Goal: Task Accomplishment & Management: Use online tool/utility

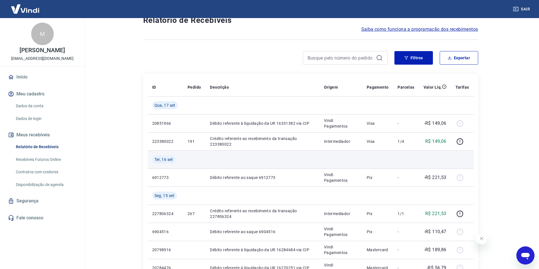
scroll to position [57, 0]
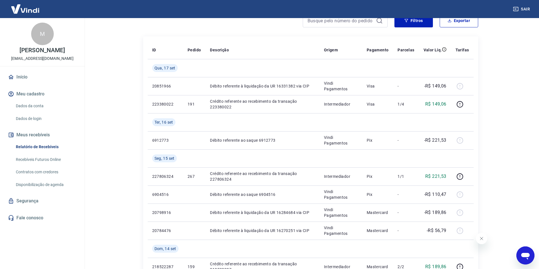
click at [114, 183] on main "Início / Meus Recebíveis / Relatório de Recebíveis Relatório de Recebíveis Saib…" at bounding box center [310, 87] width 457 height 251
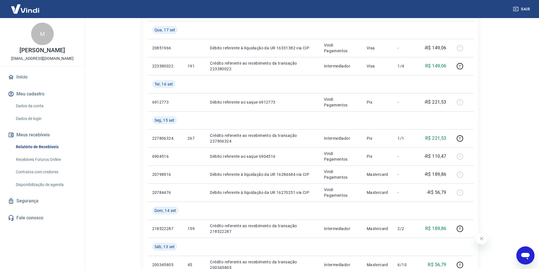
scroll to position [85, 0]
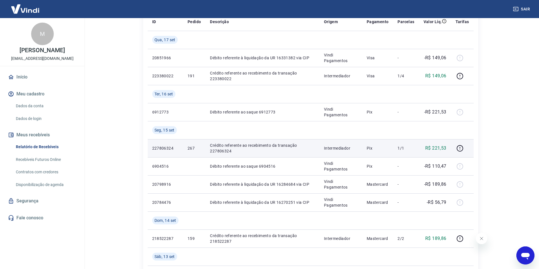
click at [191, 148] on p "267" at bounding box center [193, 149] width 13 height 6
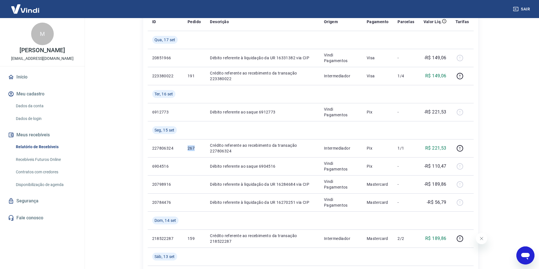
copy p "267"
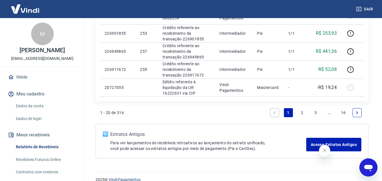
scroll to position [534, 0]
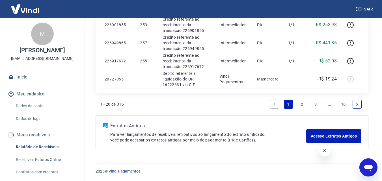
click at [304, 102] on link "2" at bounding box center [301, 104] width 9 height 9
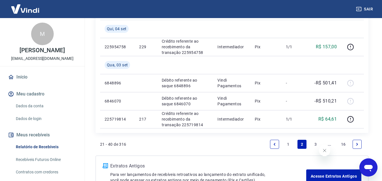
scroll to position [509, 0]
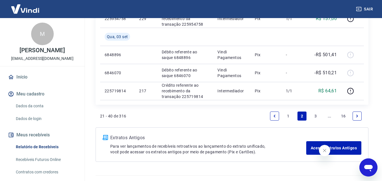
drag, startPoint x: 315, startPoint y: 113, endPoint x: 322, endPoint y: 113, distance: 6.8
click at [315, 113] on link "3" at bounding box center [315, 116] width 9 height 9
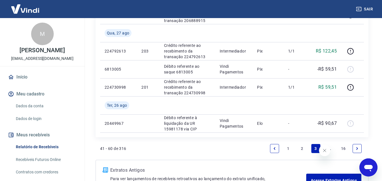
scroll to position [516, 0]
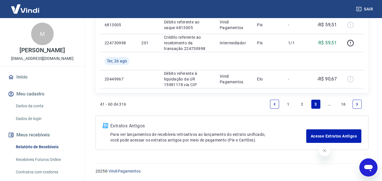
click at [303, 105] on link "2" at bounding box center [301, 104] width 9 height 9
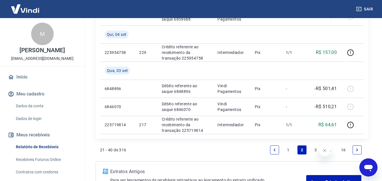
scroll to position [521, 0]
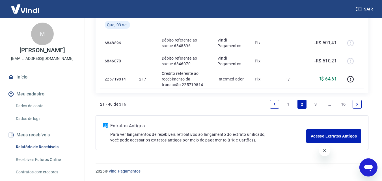
click at [286, 103] on link "1" at bounding box center [288, 104] width 9 height 9
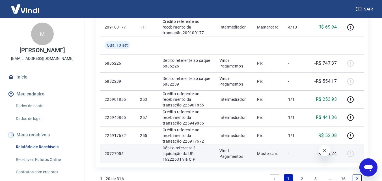
scroll to position [509, 0]
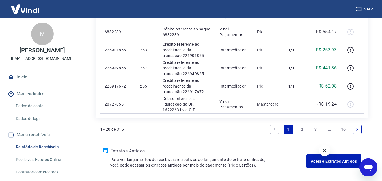
click at [302, 129] on link "2" at bounding box center [301, 129] width 9 height 9
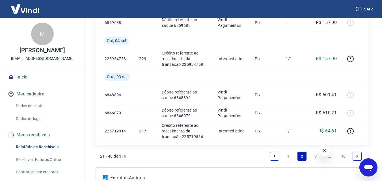
scroll to position [521, 0]
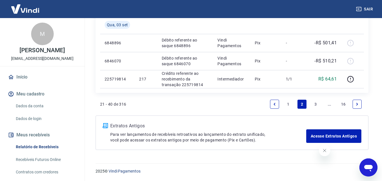
click at [289, 106] on link "1" at bounding box center [288, 104] width 9 height 9
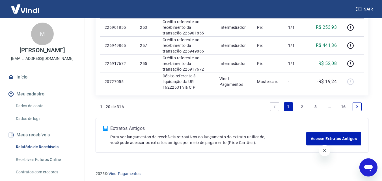
scroll to position [534, 0]
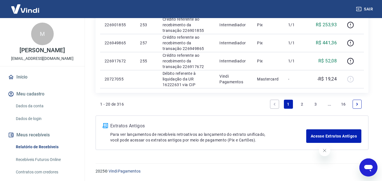
click at [301, 105] on link "2" at bounding box center [301, 104] width 9 height 9
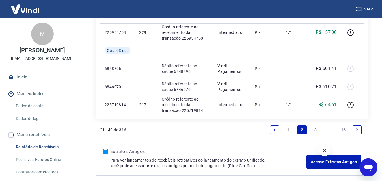
scroll to position [521, 0]
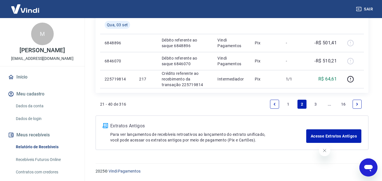
click at [289, 109] on li "1" at bounding box center [289, 105] width 14 height 14
click at [289, 106] on link "1" at bounding box center [288, 104] width 9 height 9
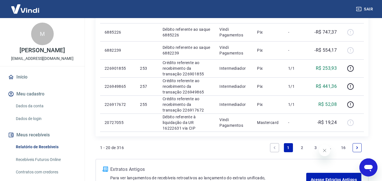
scroll to position [481, 0]
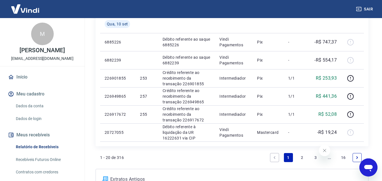
click at [302, 154] on link "2" at bounding box center [301, 157] width 9 height 9
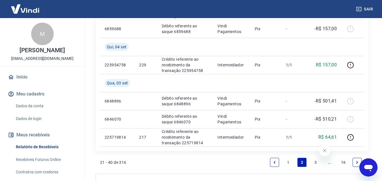
scroll to position [521, 0]
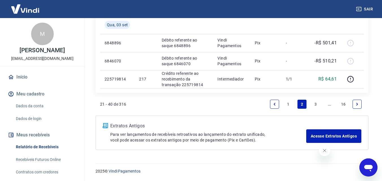
click at [286, 103] on link "1" at bounding box center [288, 104] width 9 height 9
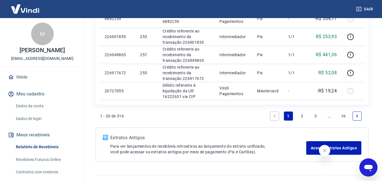
scroll to position [534, 0]
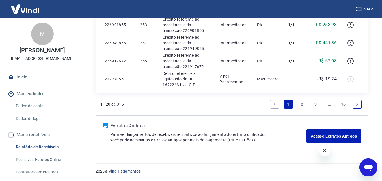
click at [299, 107] on link "2" at bounding box center [301, 104] width 9 height 9
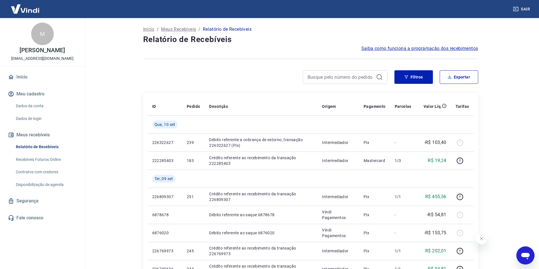
click at [54, 159] on link "Recebíveis Futuros Online" at bounding box center [46, 160] width 64 height 12
